Goal: Task Accomplishment & Management: Manage account settings

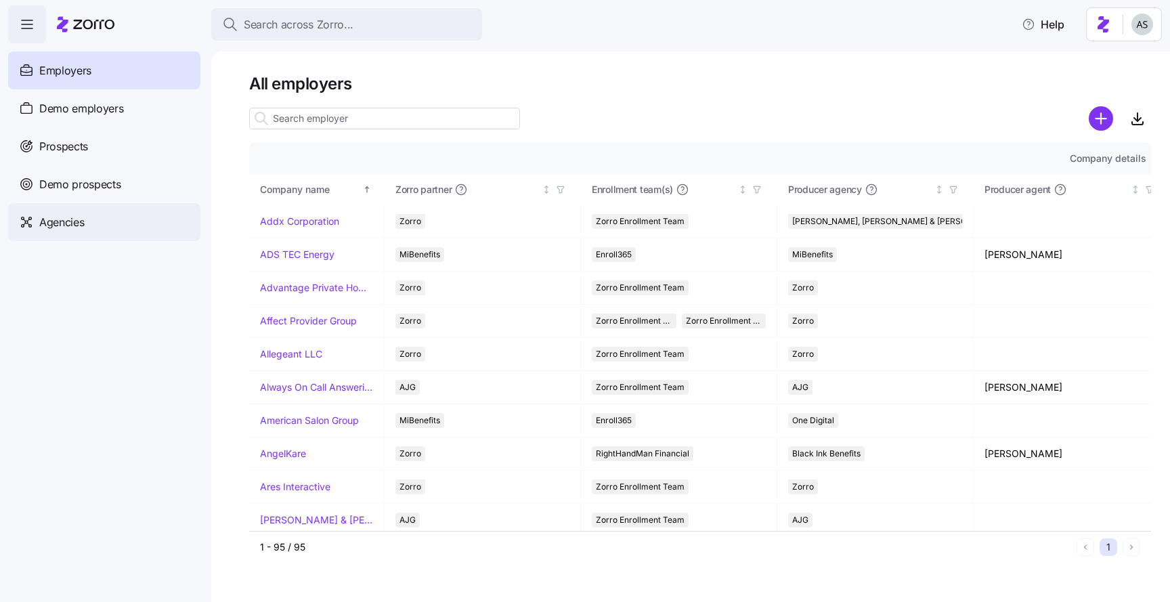
click at [125, 235] on div "Agencies" at bounding box center [104, 222] width 192 height 38
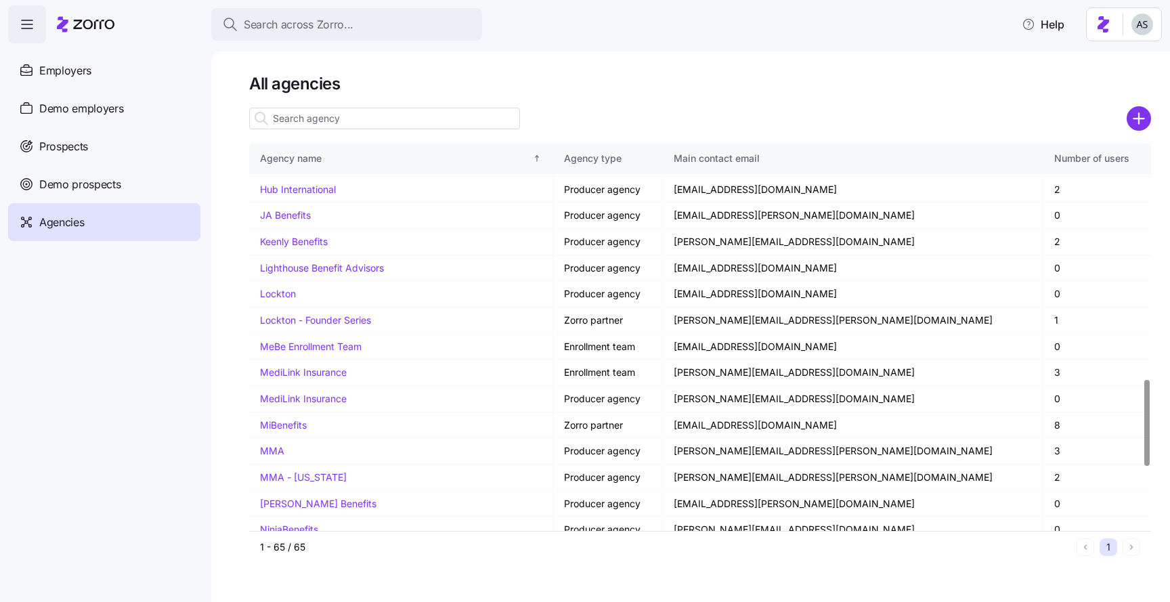
scroll to position [1344, 0]
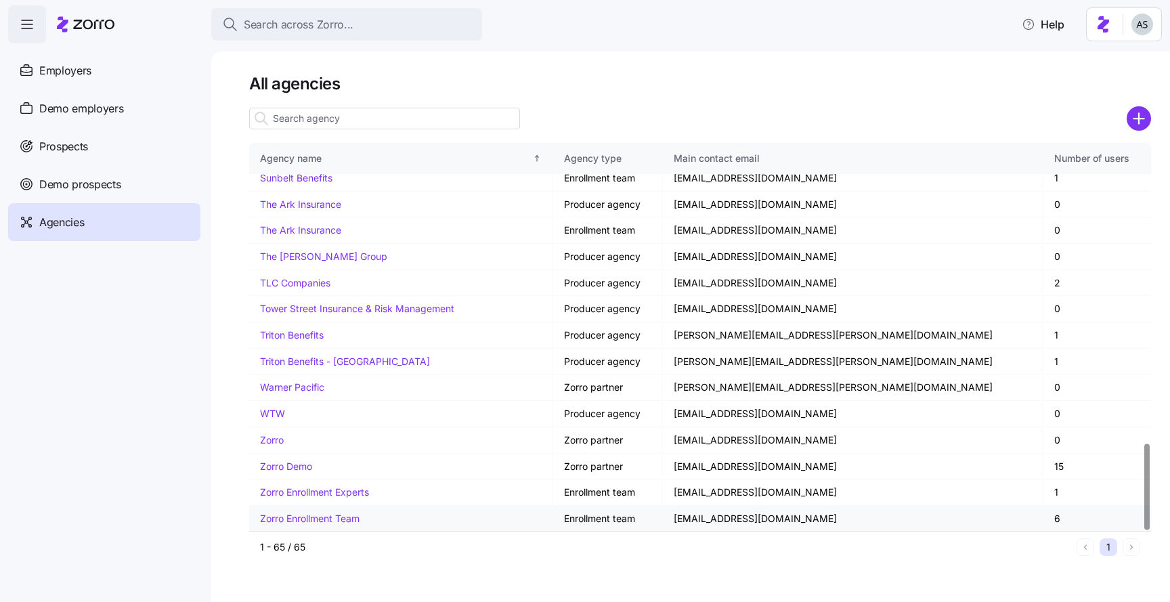
click at [323, 515] on link "Zorro Enrollment Team" at bounding box center [310, 518] width 100 height 12
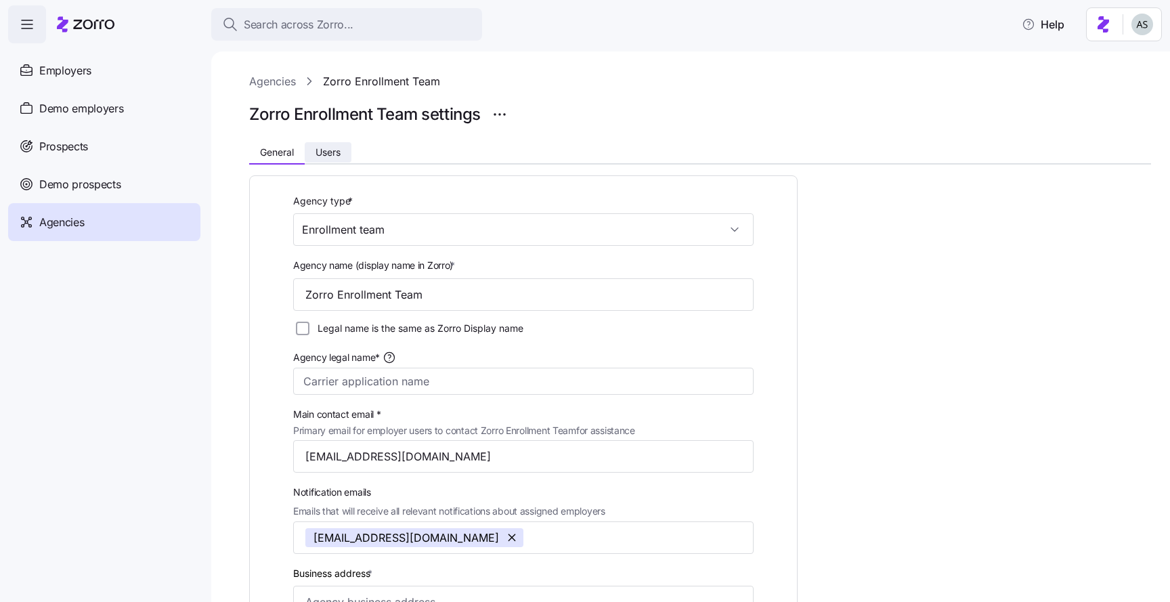
click at [339, 148] on span "Users" at bounding box center [327, 152] width 25 height 9
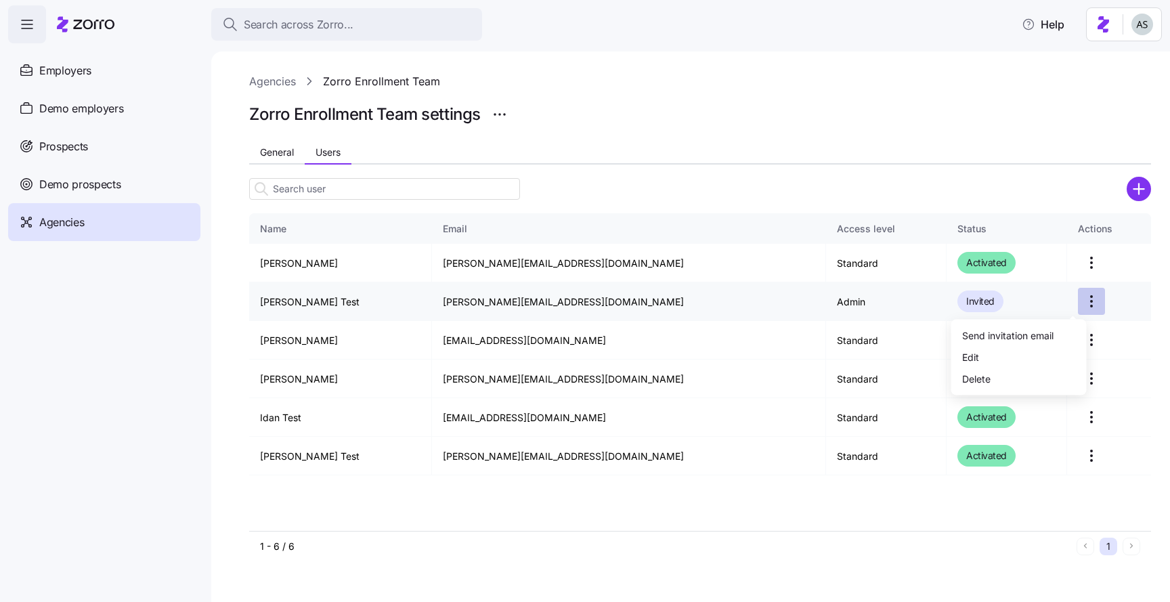
click at [1061, 301] on html "Search across Zorro... Help Employers Demo employers Prospects Demo prospects A…" at bounding box center [585, 297] width 1170 height 594
click at [1014, 373] on div "Delete" at bounding box center [1018, 379] width 125 height 22
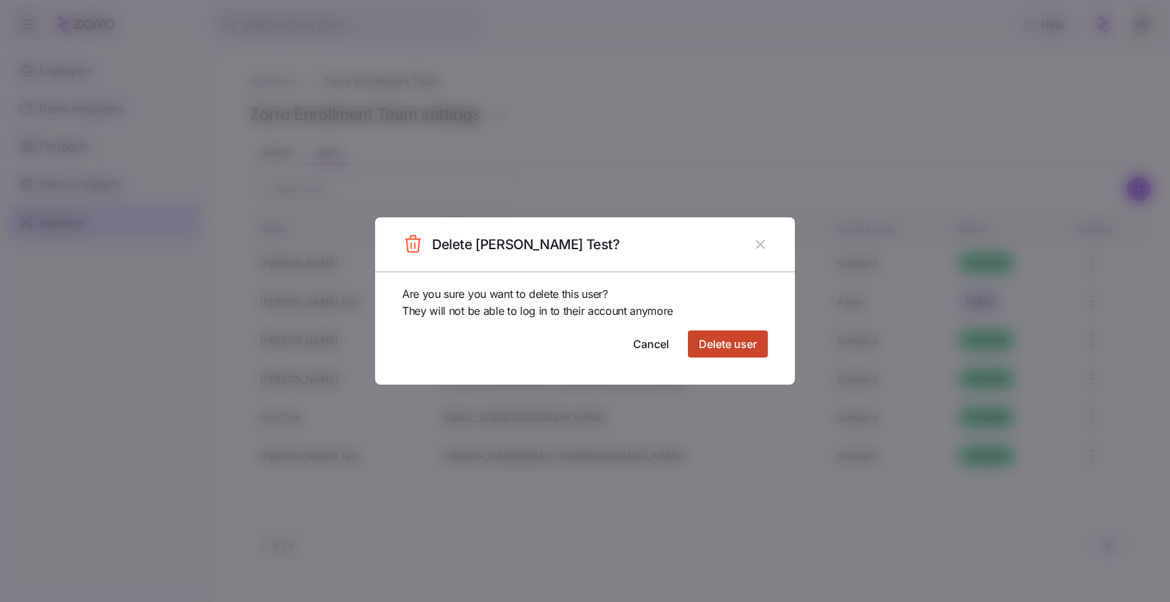
click at [748, 340] on span "Delete user" at bounding box center [728, 344] width 58 height 16
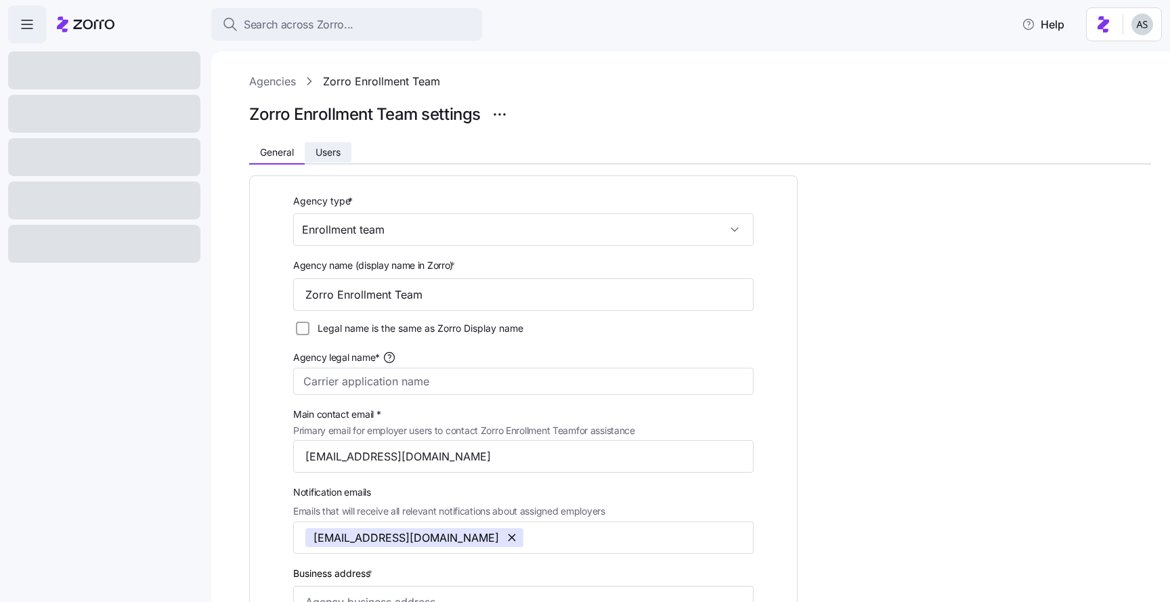
click at [340, 153] on span "Users" at bounding box center [327, 152] width 25 height 9
click at [340, 160] on button "Users" at bounding box center [328, 152] width 47 height 20
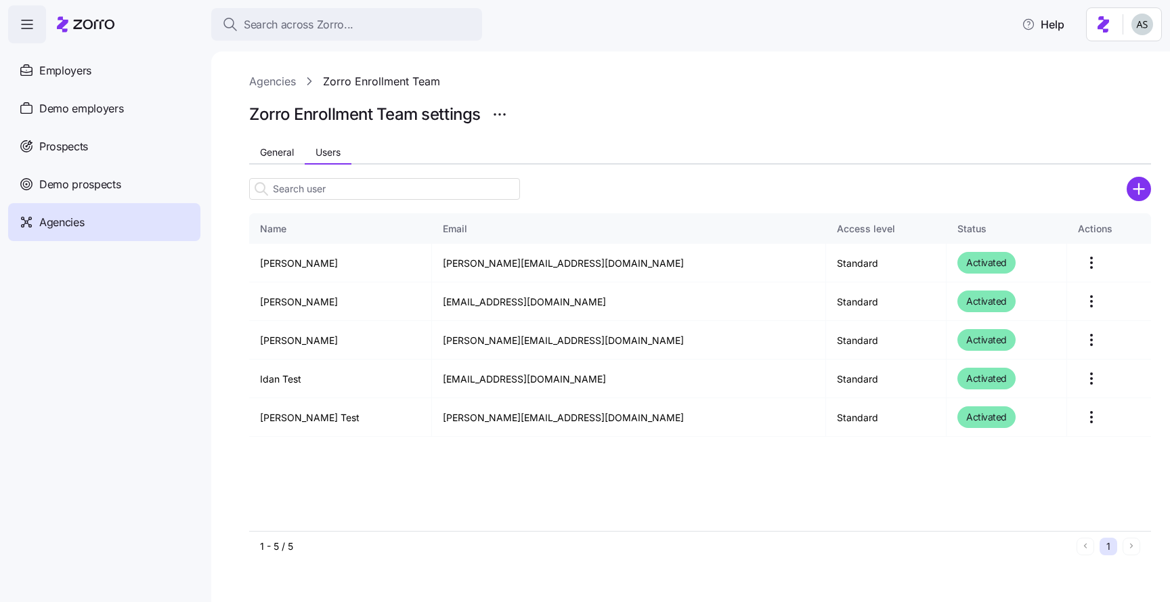
click at [459, 177] on div at bounding box center [384, 188] width 271 height 27
click at [418, 187] on input at bounding box center [384, 189] width 271 height 22
click at [297, 81] on div "Agencies Zorro Enrollment Team" at bounding box center [700, 81] width 902 height 17
click at [280, 81] on link "Agencies" at bounding box center [272, 81] width 47 height 17
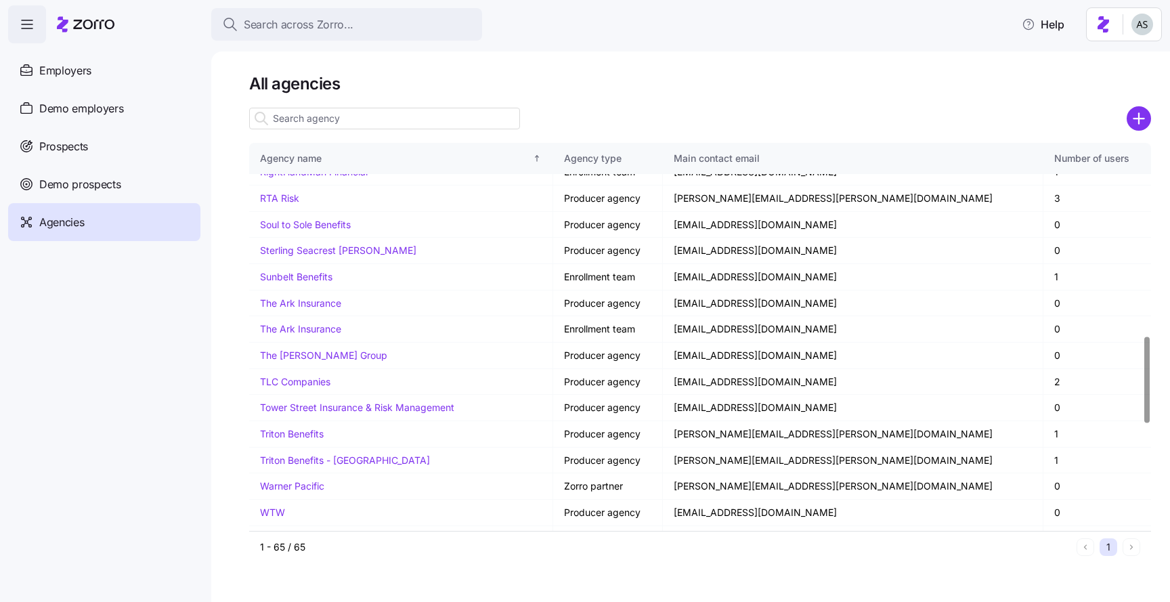
scroll to position [1344, 0]
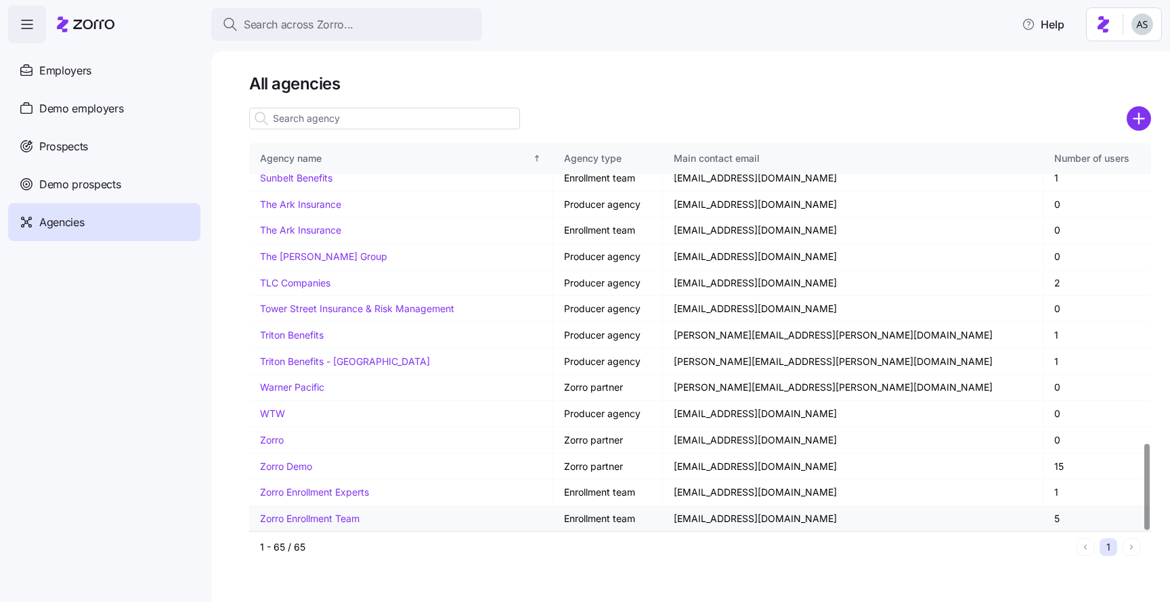
click at [334, 518] on link "Zorro Enrollment Team" at bounding box center [310, 518] width 100 height 12
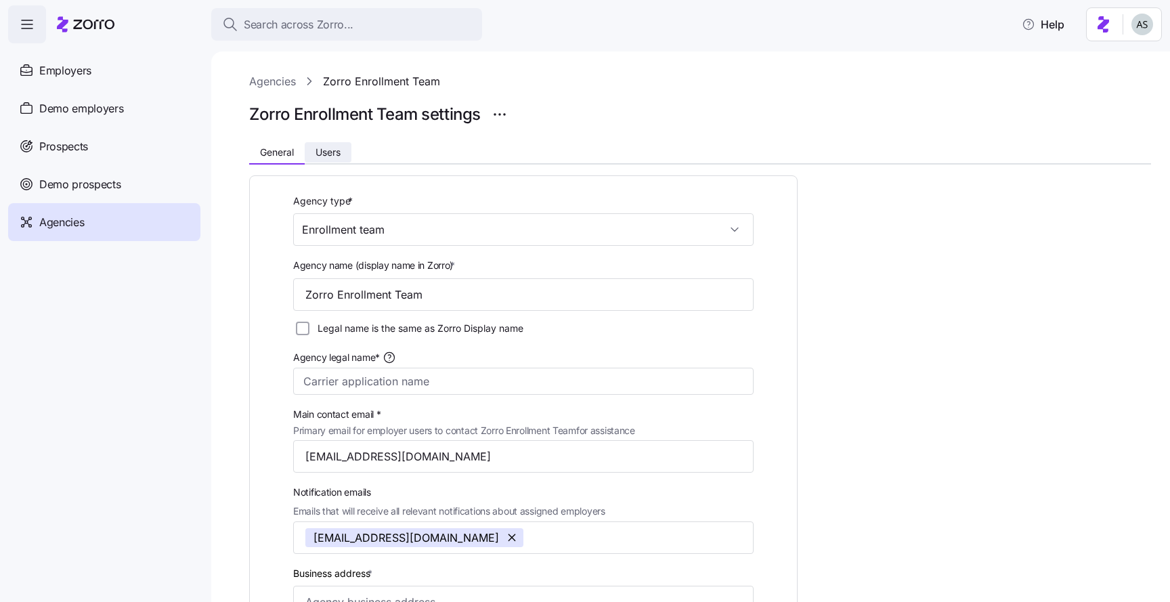
click at [330, 158] on button "Users" at bounding box center [328, 152] width 47 height 20
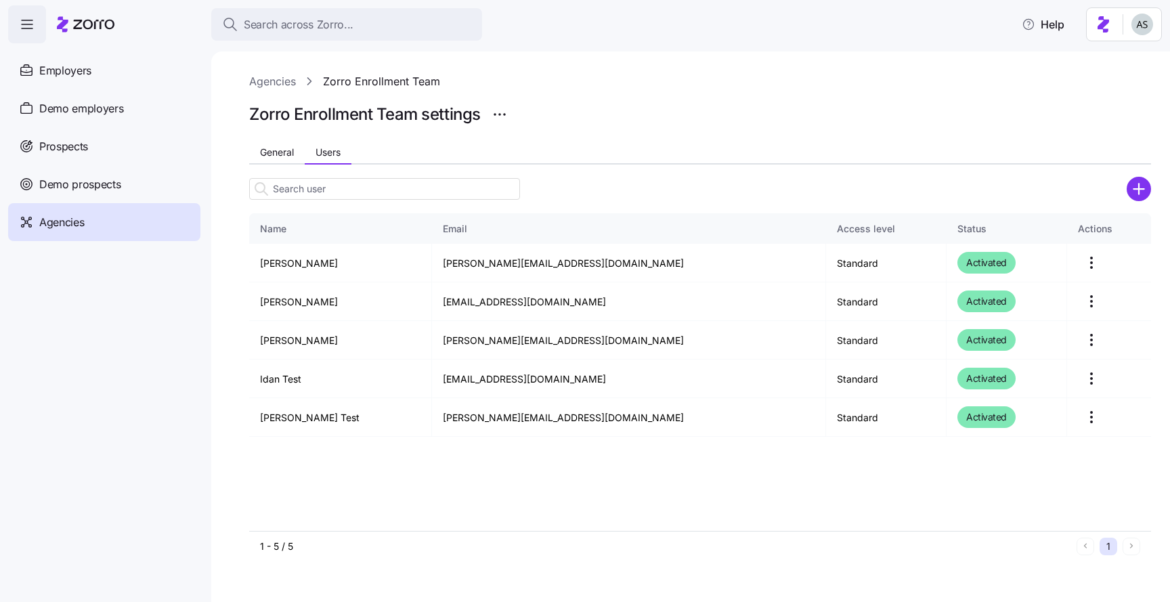
click at [108, 21] on icon at bounding box center [86, 24] width 58 height 16
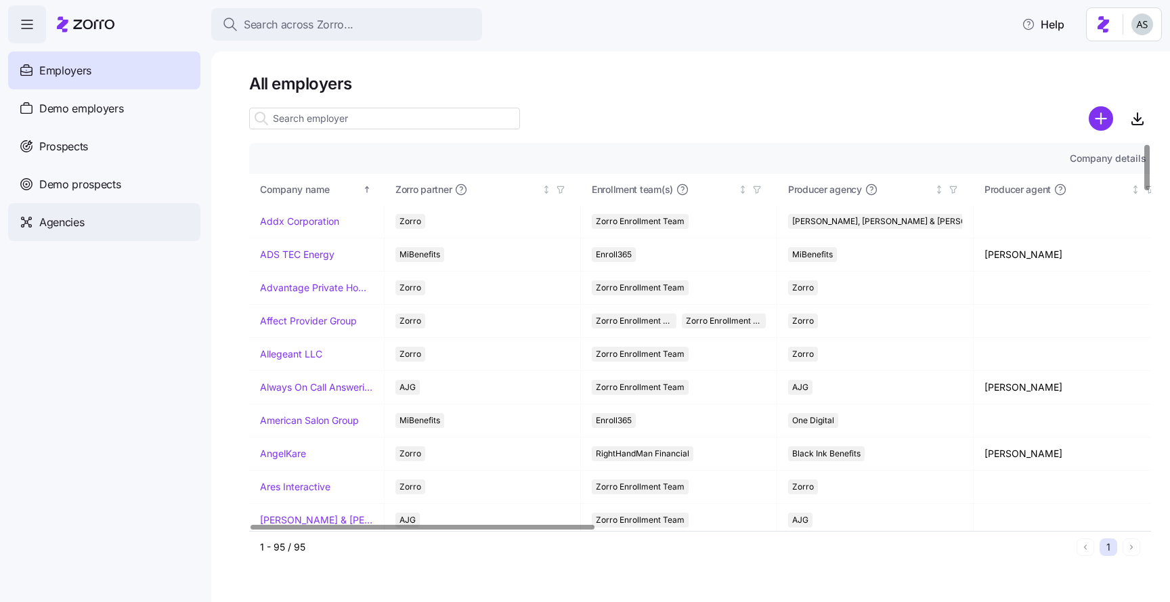
click at [56, 225] on span "Agencies" at bounding box center [61, 222] width 45 height 17
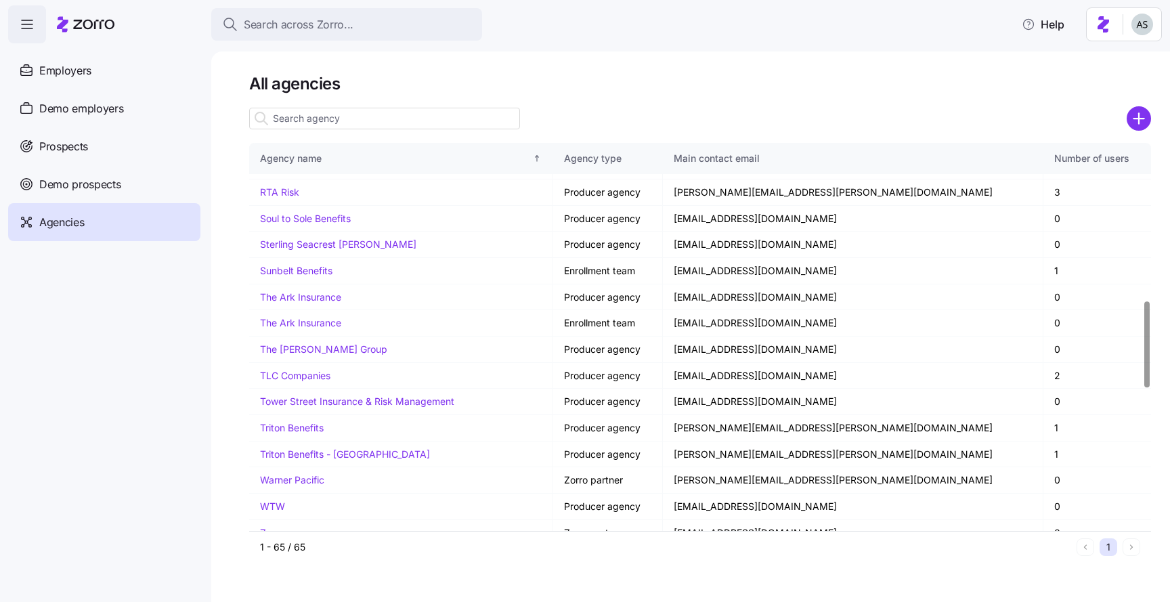
scroll to position [1344, 0]
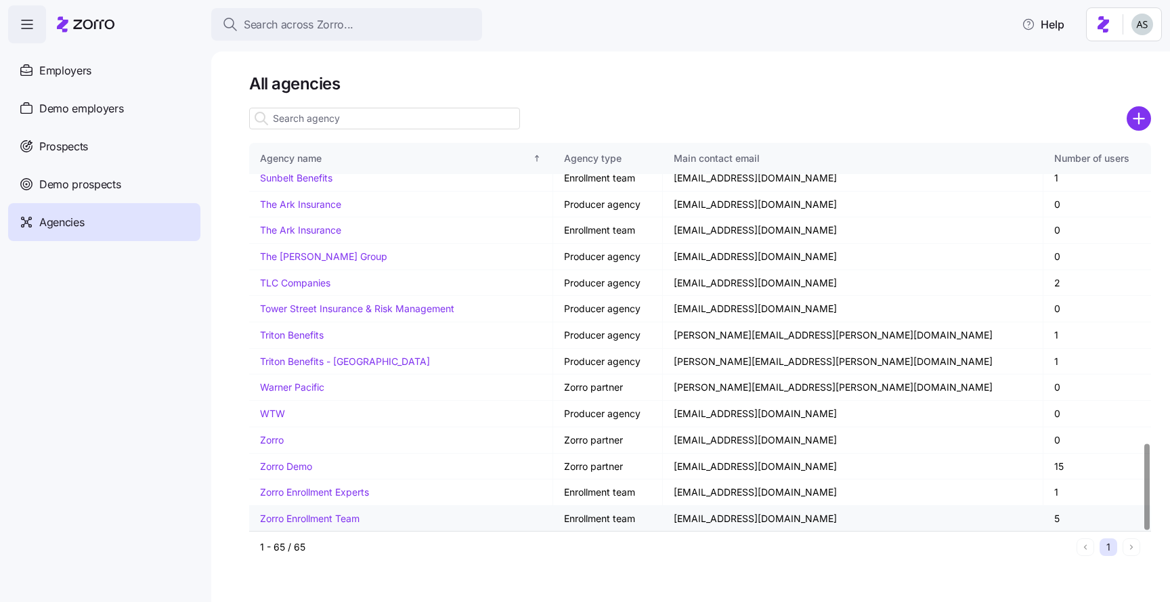
click at [310, 518] on link "Zorro Enrollment Team" at bounding box center [310, 518] width 100 height 12
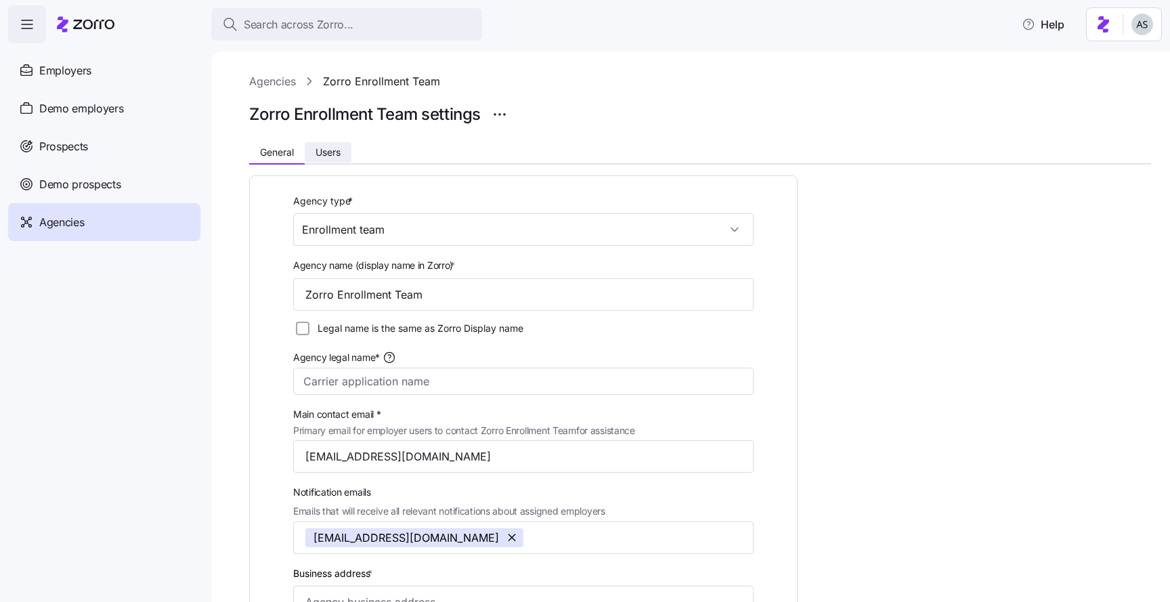
click at [329, 151] on span "Users" at bounding box center [327, 152] width 25 height 9
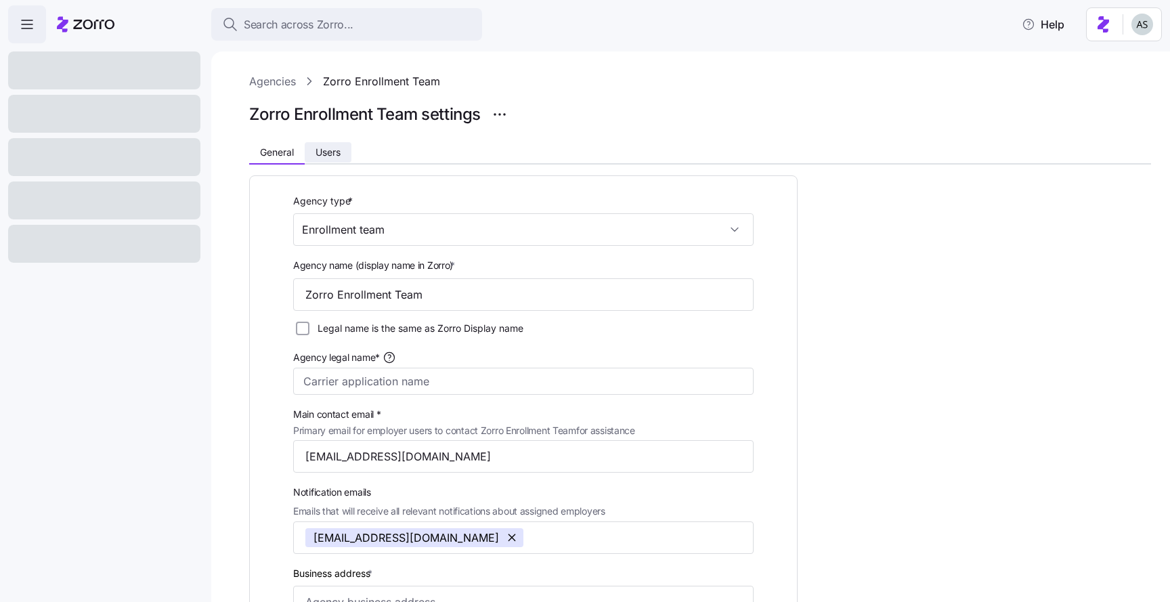
click at [330, 149] on span "Users" at bounding box center [327, 152] width 25 height 9
